Goal: Obtain resource: Obtain resource

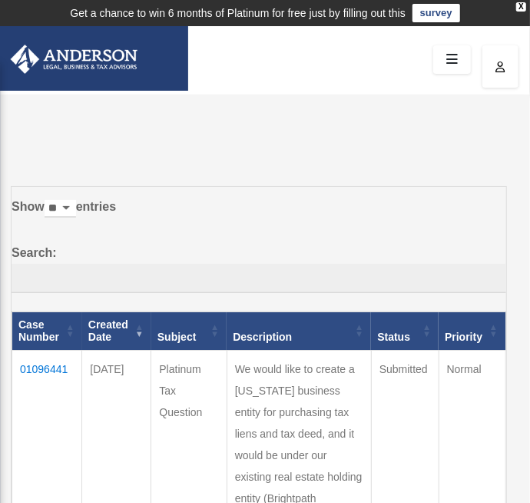
click at [448, 55] on icon at bounding box center [452, 60] width 22 height 24
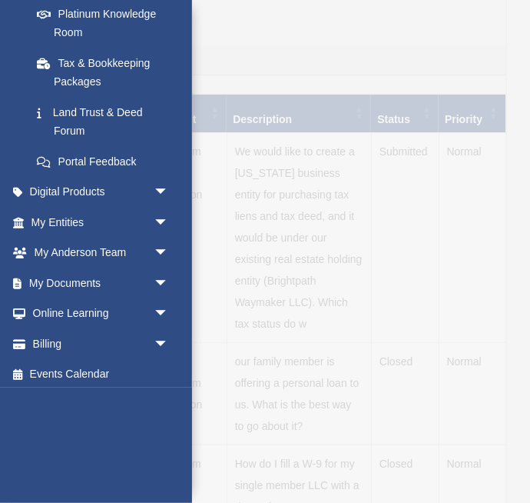
scroll to position [314, 0]
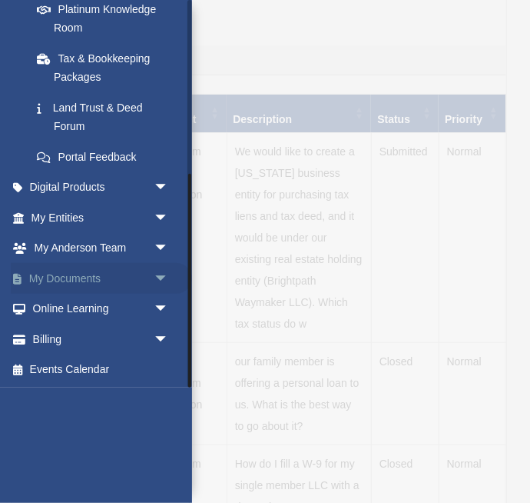
click at [168, 280] on span "arrow_drop_down" at bounding box center [169, 279] width 31 height 32
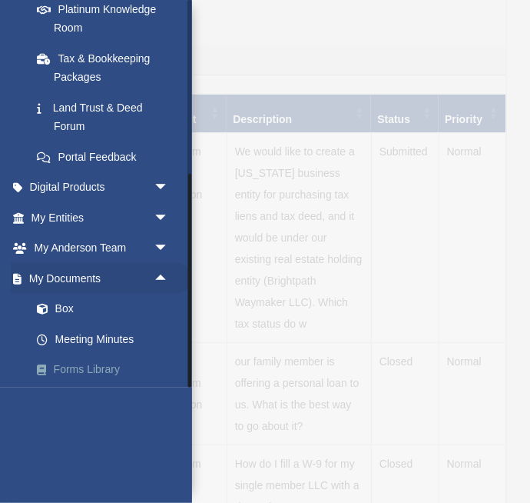
click at [99, 371] on link "Forms Library" at bounding box center [107, 369] width 171 height 31
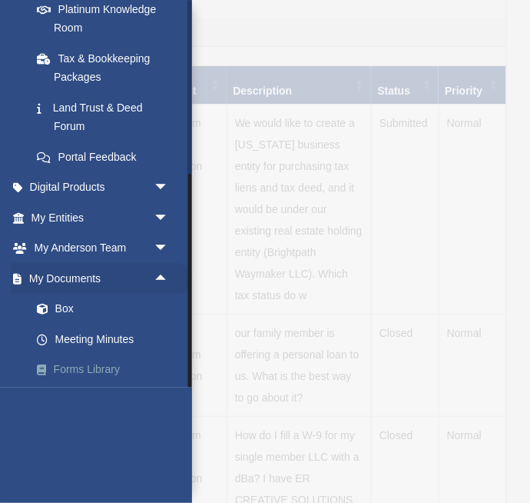
scroll to position [291, 0]
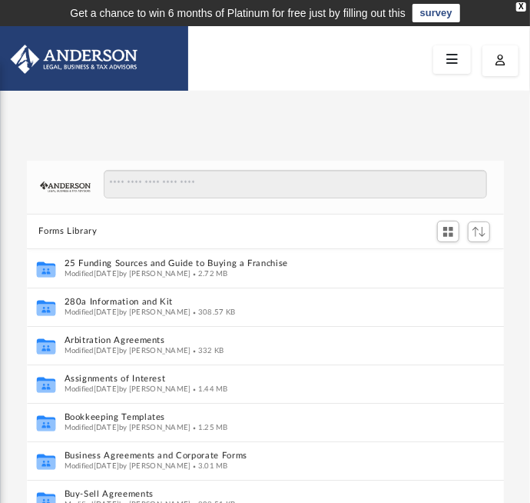
scroll to position [349, 477]
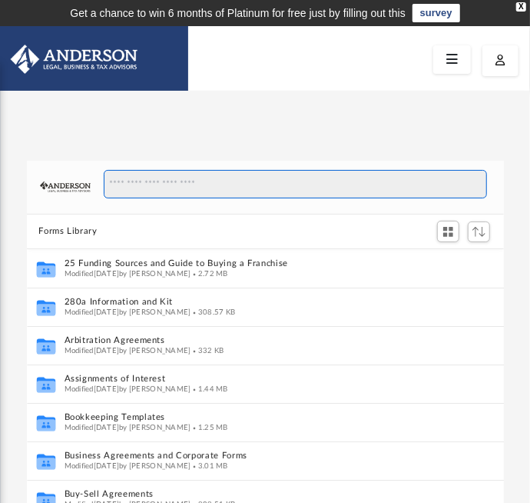
click at [355, 180] on input "Search files and folders" at bounding box center [296, 184] width 384 height 29
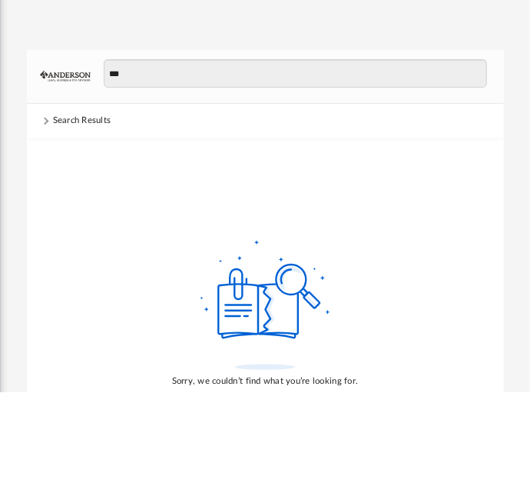
click at [61, 232] on div "Search Results" at bounding box center [82, 231] width 58 height 14
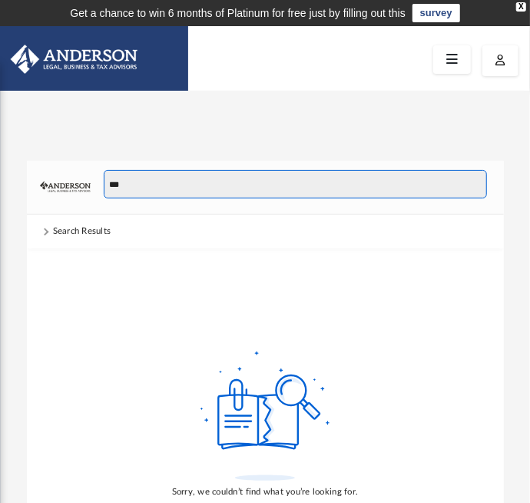
click at [389, 181] on input "***" at bounding box center [296, 184] width 384 height 29
type input "*"
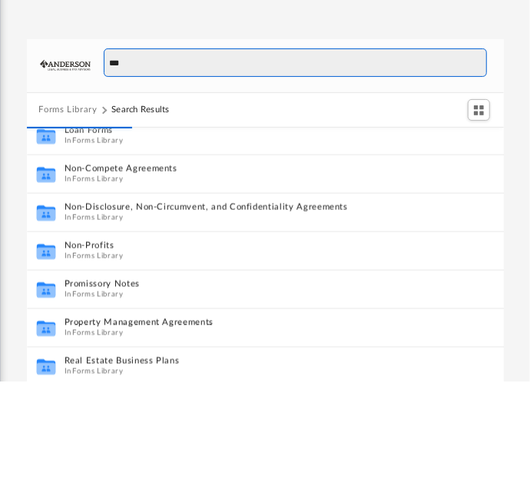
scroll to position [781, 0]
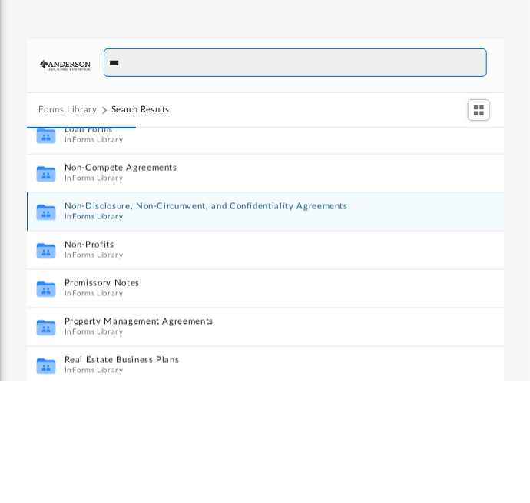
type input "***"
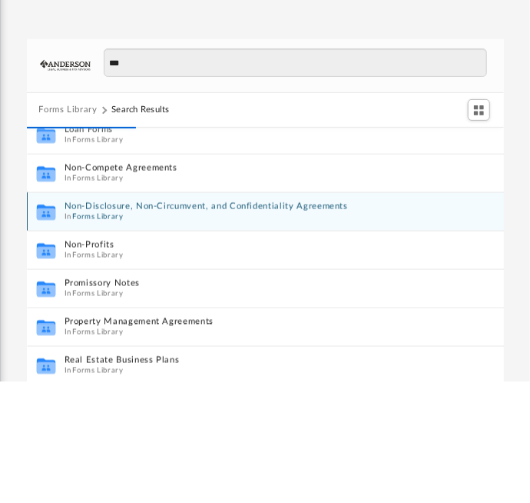
click at [104, 331] on button "Non-Disclosure, Non-Circumvent, and Confidentiality Agreements" at bounding box center [255, 328] width 382 height 10
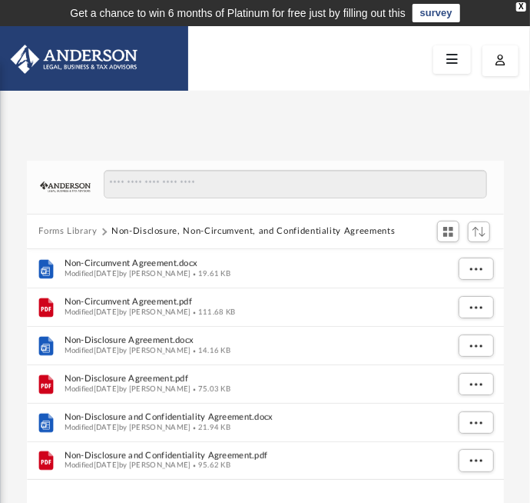
scroll to position [0, 0]
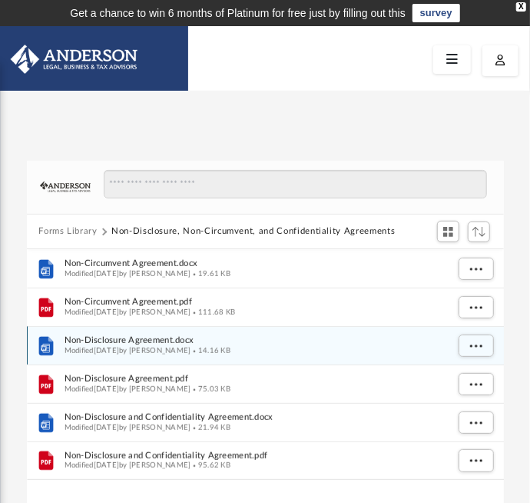
click at [105, 341] on span "Non-Disclosure Agreement.docx" at bounding box center [255, 340] width 382 height 10
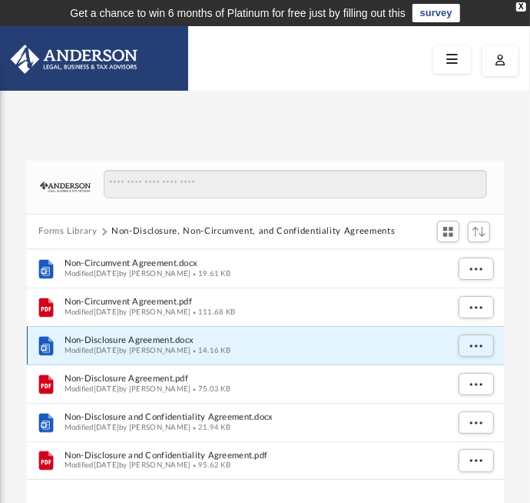
click at [118, 341] on span "Non-Disclosure Agreement.docx" at bounding box center [255, 340] width 382 height 10
click at [474, 347] on span "More options" at bounding box center [476, 345] width 12 height 8
click at [457, 380] on li "Preview" at bounding box center [462, 376] width 45 height 16
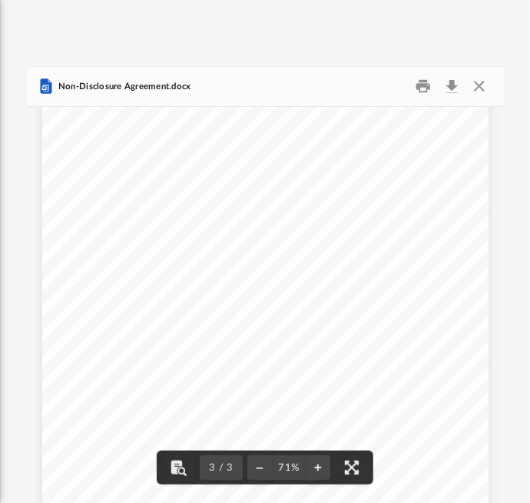
scroll to position [1406, 0]
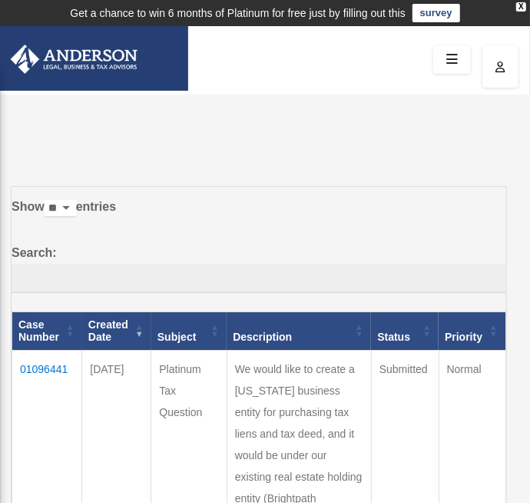
click at [453, 65] on icon at bounding box center [452, 60] width 22 height 24
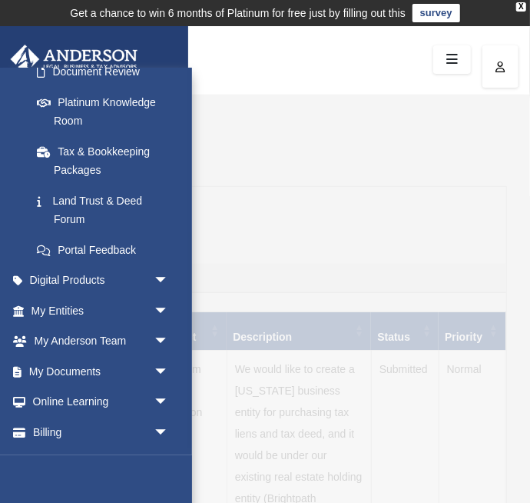
scroll to position [314, 0]
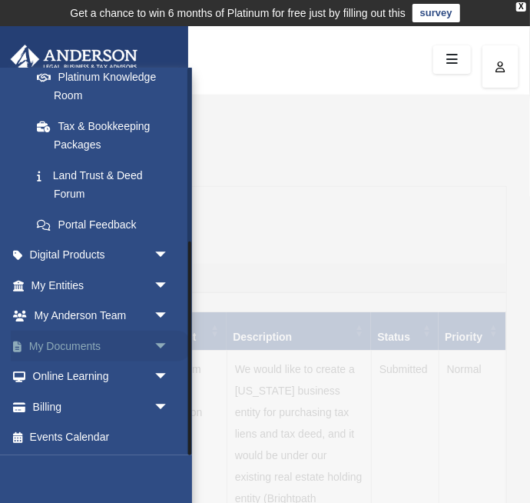
click at [158, 339] on span "arrow_drop_down" at bounding box center [169, 347] width 31 height 32
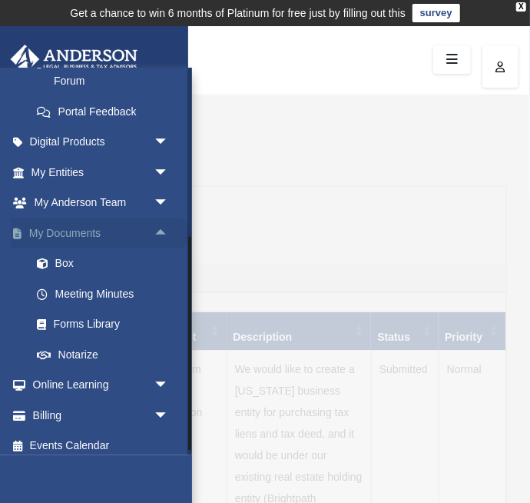
scroll to position [436, 0]
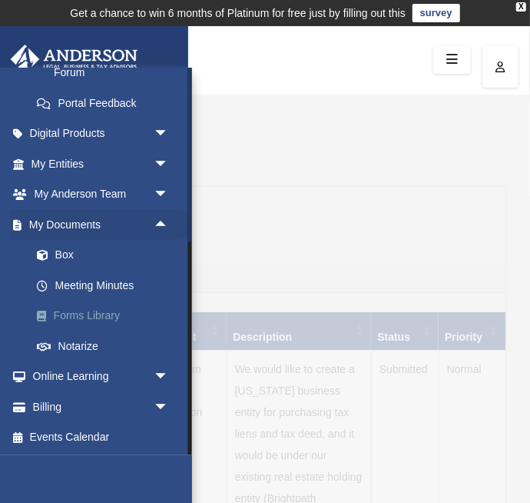
click at [85, 314] on link "Forms Library" at bounding box center [107, 316] width 171 height 31
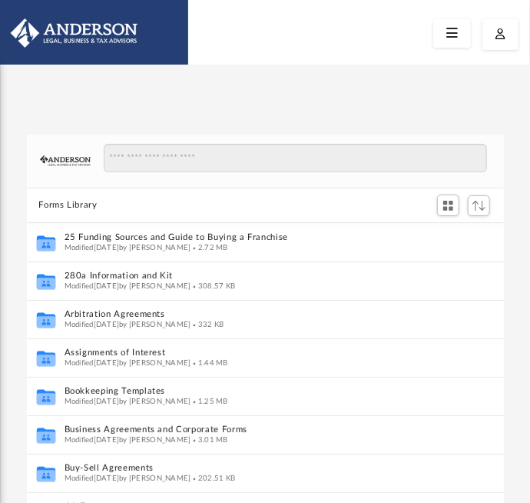
scroll to position [349, 477]
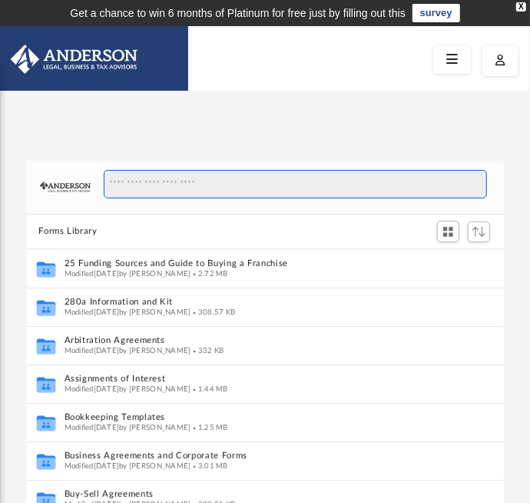
click at [407, 178] on input "Search files and folders" at bounding box center [296, 184] width 384 height 29
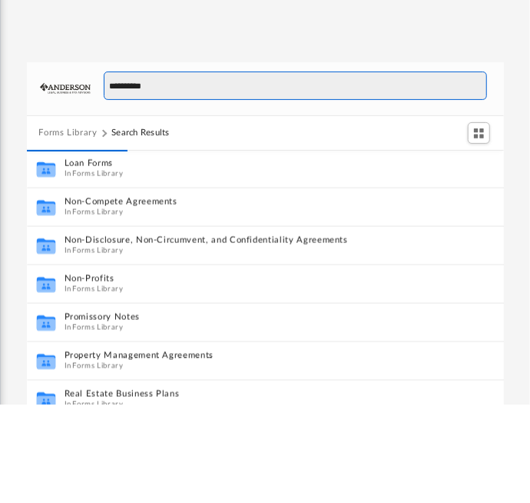
scroll to position [804, 0]
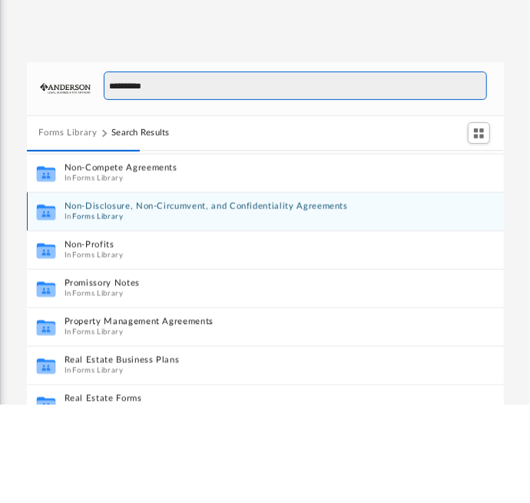
type input "**********"
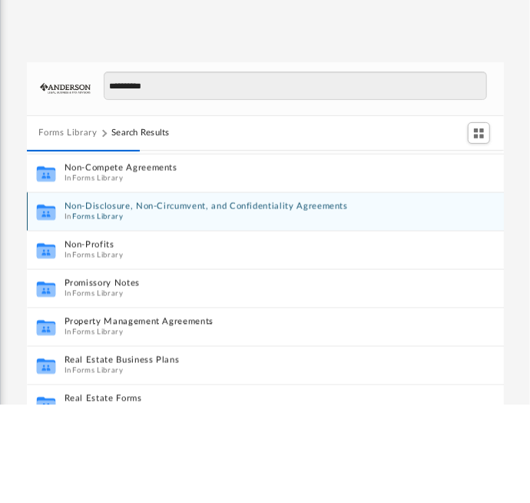
click at [95, 306] on button "Non-Disclosure, Non-Circumvent, and Confidentiality Agreements" at bounding box center [255, 305] width 382 height 10
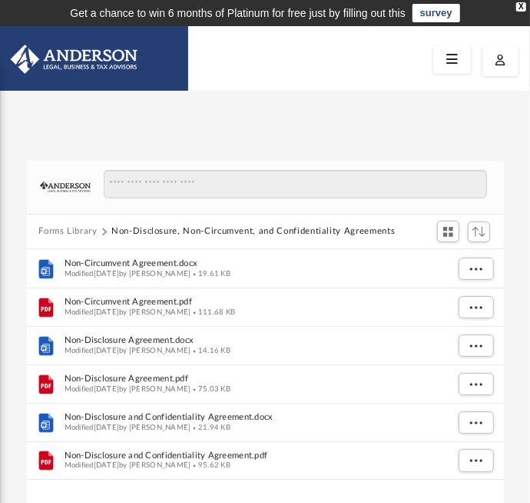
scroll to position [0, 0]
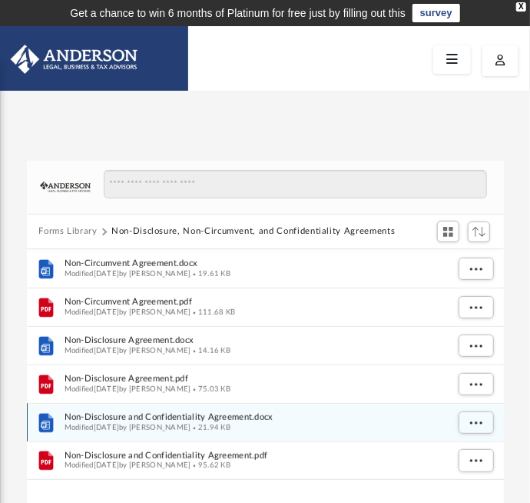
click at [87, 426] on span "Modified Wed Oct 5 2022 by Mary Acree" at bounding box center [127, 428] width 127 height 8
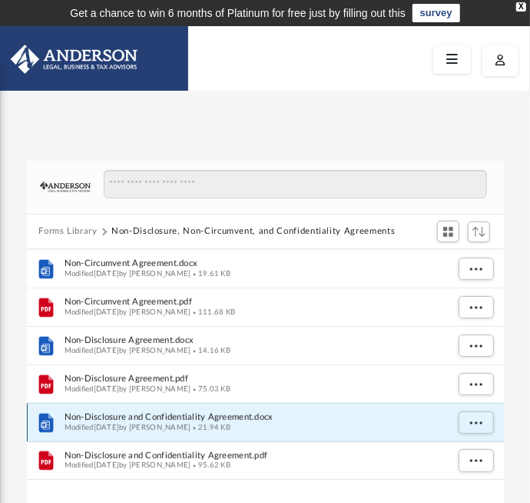
click at [112, 424] on span "Modified Wed Oct 5 2022 by Mary Acree" at bounding box center [127, 428] width 127 height 8
click at [113, 426] on span "Modified Wed Oct 5 2022 by Mary Acree" at bounding box center [127, 428] width 127 height 8
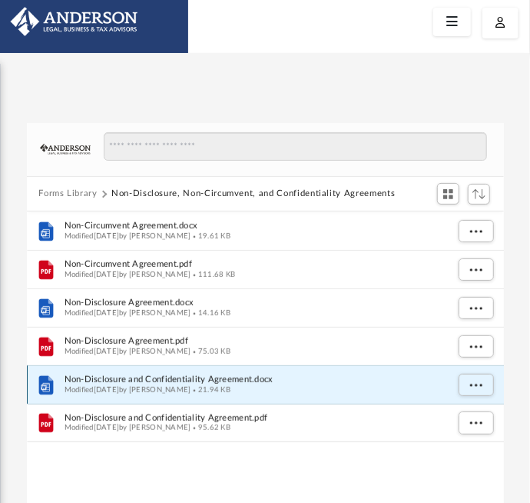
scroll to position [38, 0]
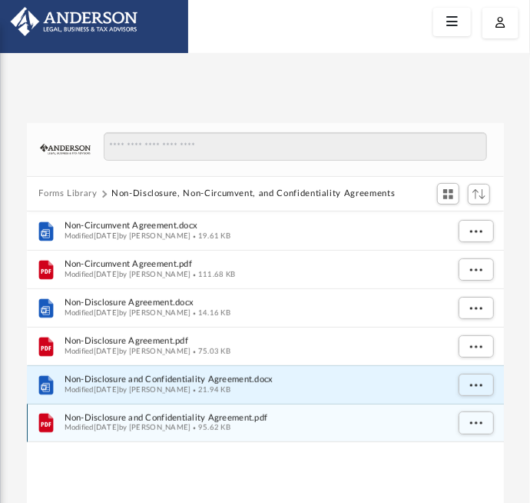
click at [111, 427] on span "Modified Wed Oct 5 2022 by Mary Acree" at bounding box center [127, 428] width 127 height 8
click at [110, 427] on span "Modified Wed Oct 5 2022 by Mary Acree" at bounding box center [127, 428] width 127 height 8
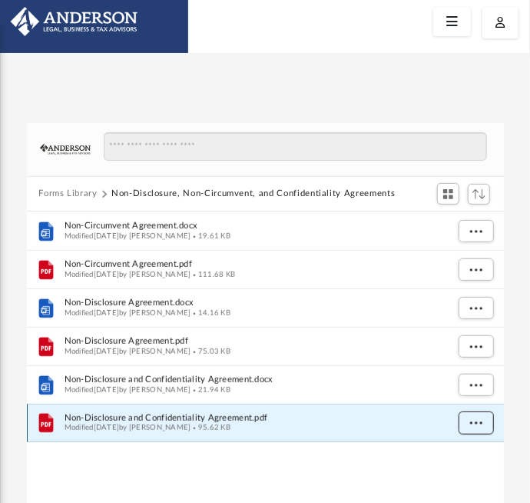
click at [479, 422] on span "More options" at bounding box center [476, 422] width 12 height 8
click at [464, 450] on li "Preview" at bounding box center [462, 453] width 45 height 16
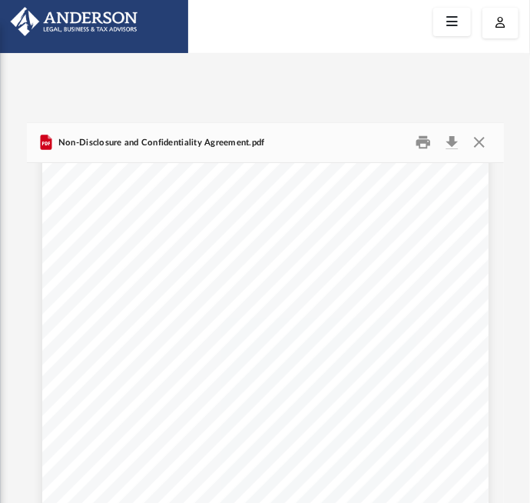
scroll to position [0, 0]
click at [484, 147] on button "Close" at bounding box center [480, 143] width 28 height 24
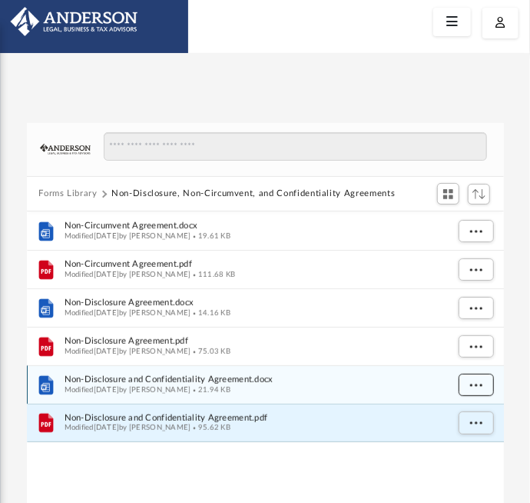
click at [473, 384] on span "More options" at bounding box center [476, 385] width 12 height 8
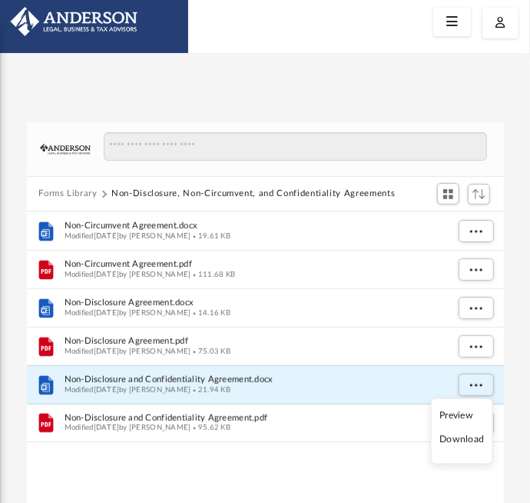
click at [464, 414] on li "Preview" at bounding box center [462, 415] width 45 height 16
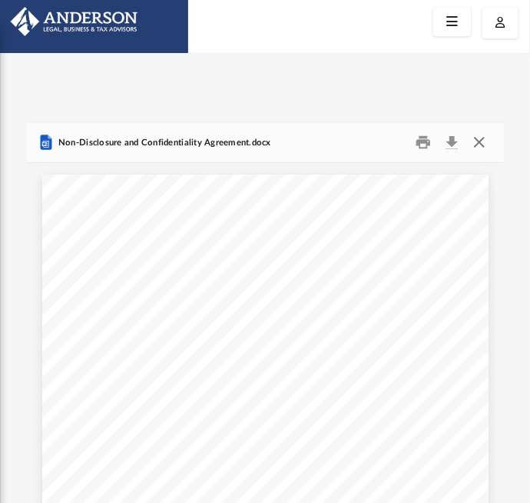
click at [481, 144] on button "Close" at bounding box center [480, 143] width 28 height 24
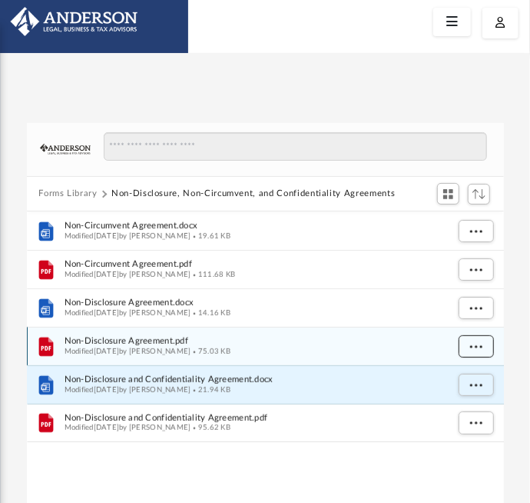
click at [478, 348] on span "More options" at bounding box center [476, 346] width 12 height 8
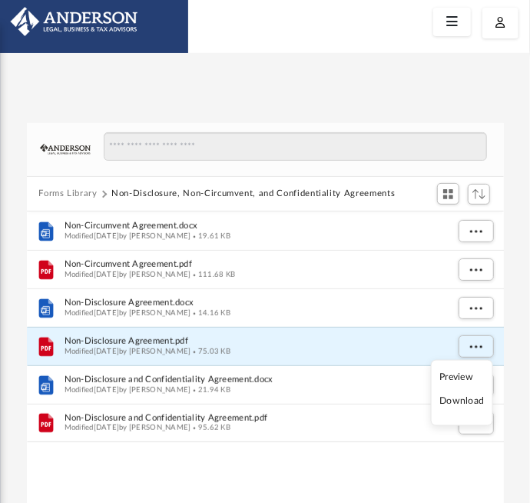
click at [464, 370] on li "Preview" at bounding box center [462, 377] width 45 height 16
